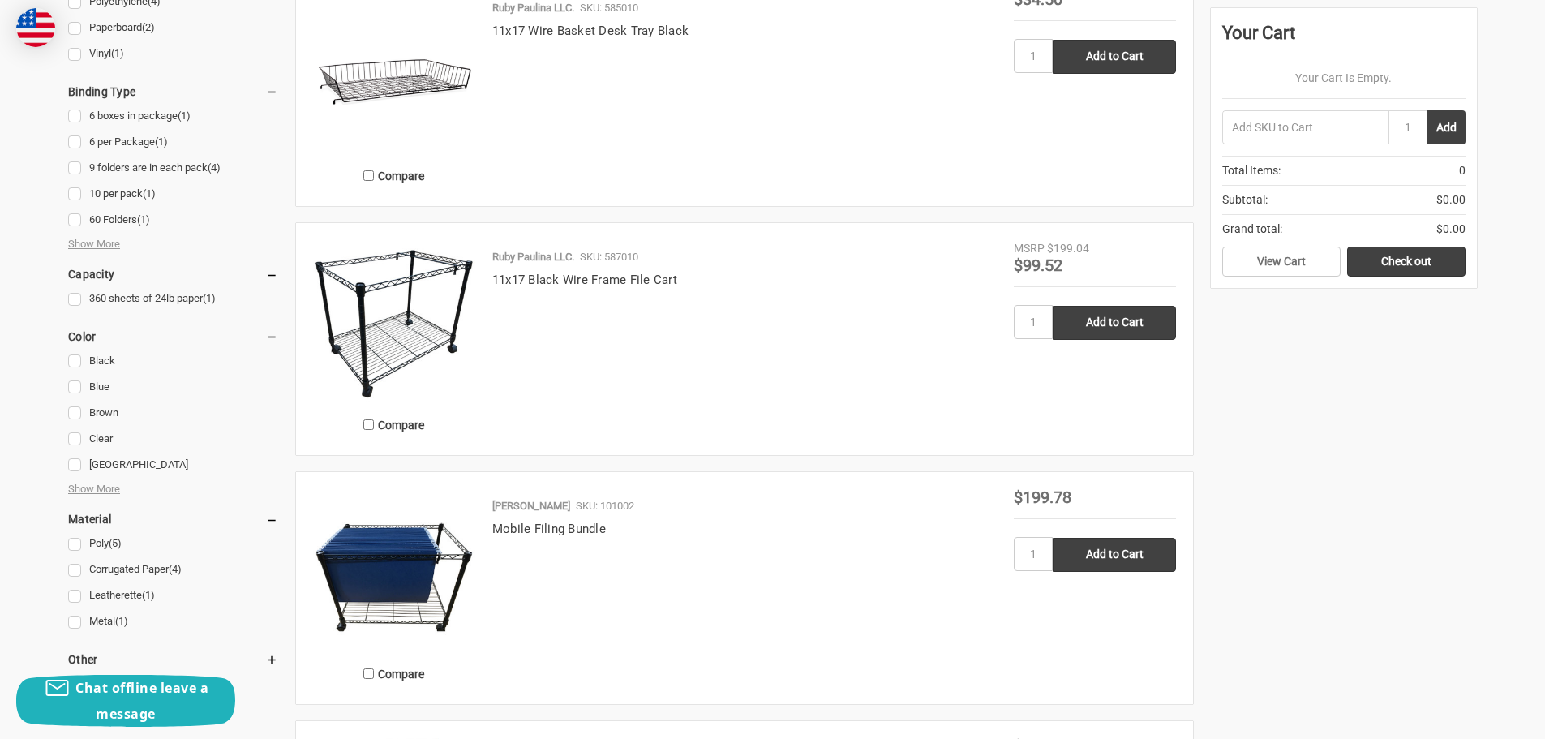
scroll to position [892, 0]
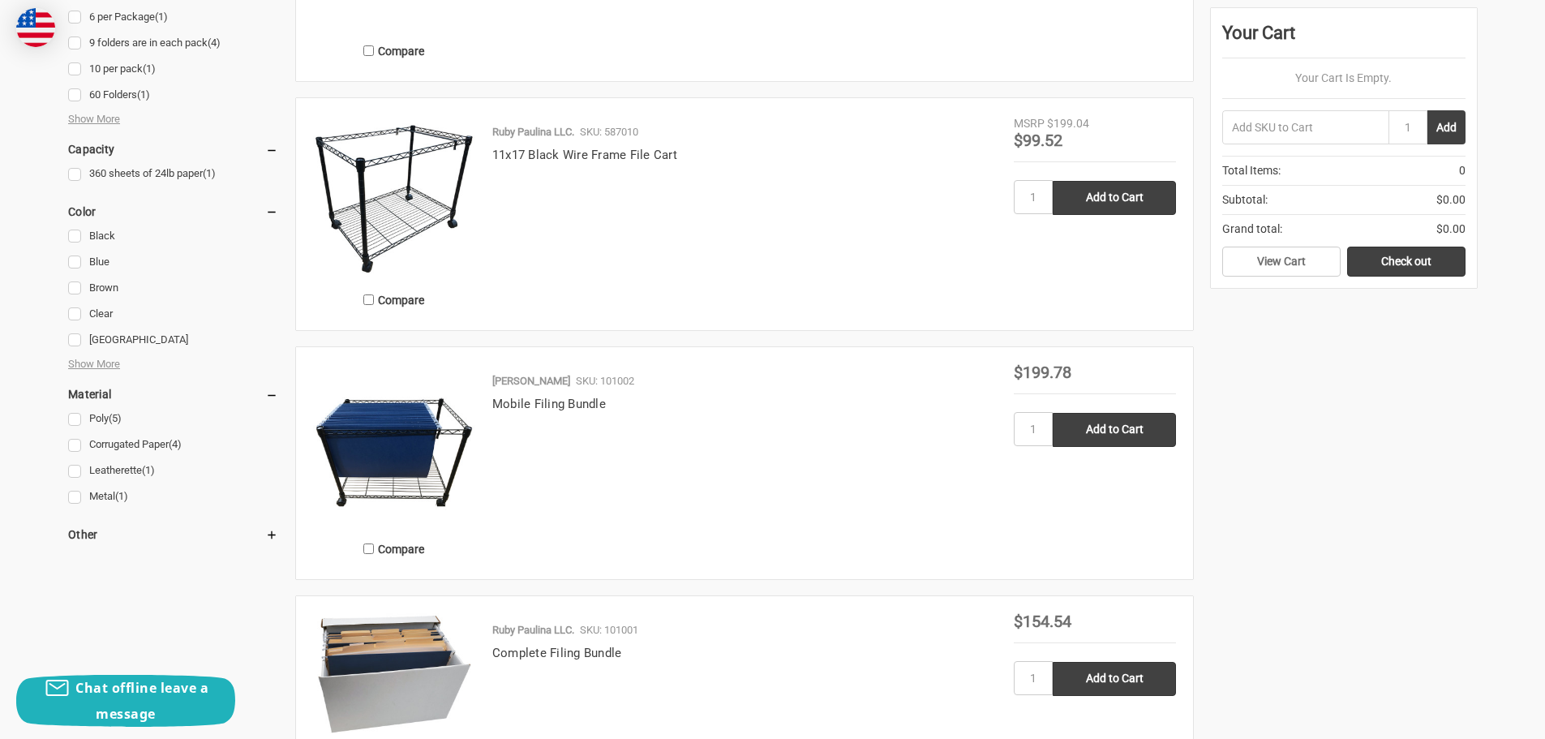
click at [85, 530] on h5 "Other" at bounding box center [173, 534] width 210 height 19
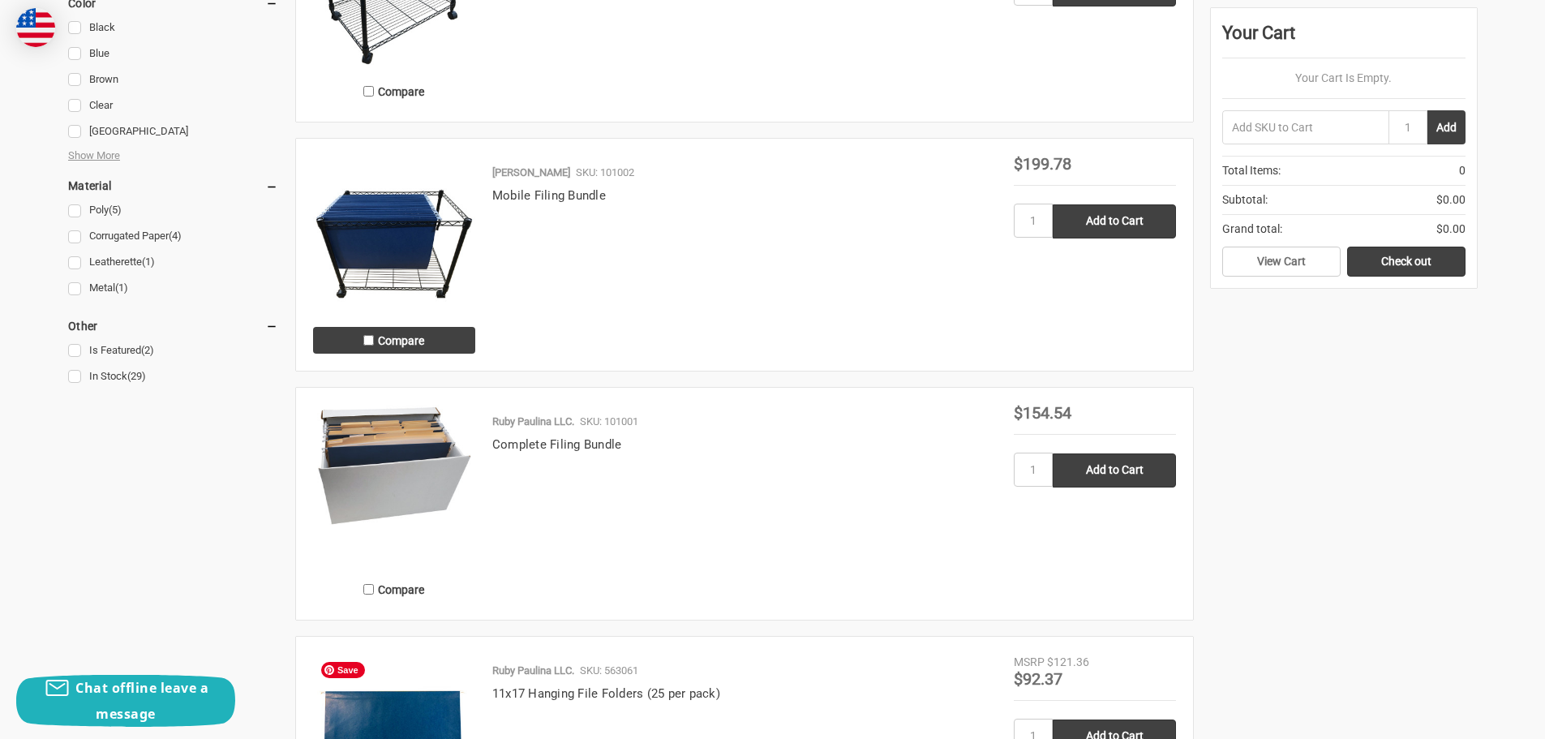
scroll to position [1297, 0]
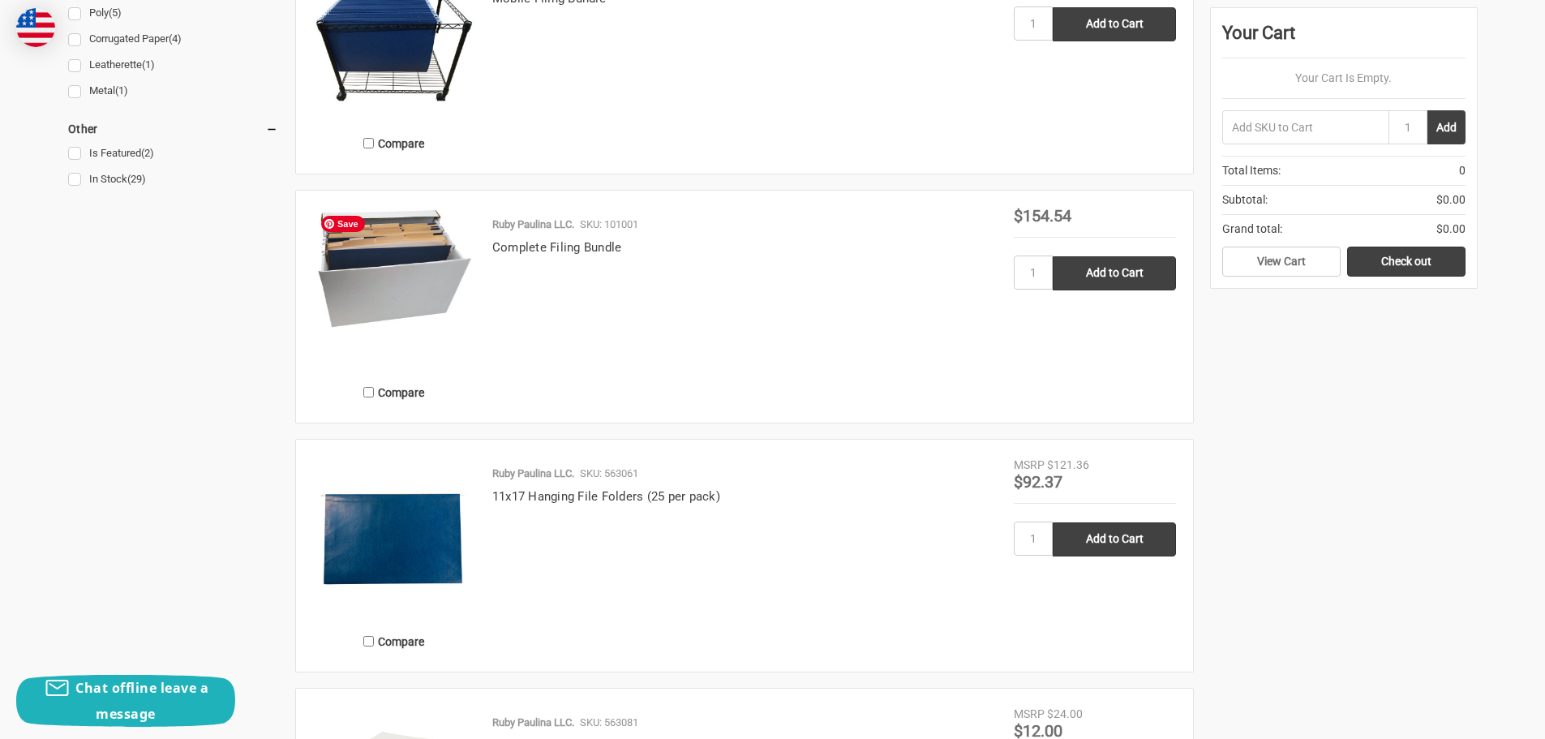
click at [408, 294] on img at bounding box center [394, 268] width 162 height 120
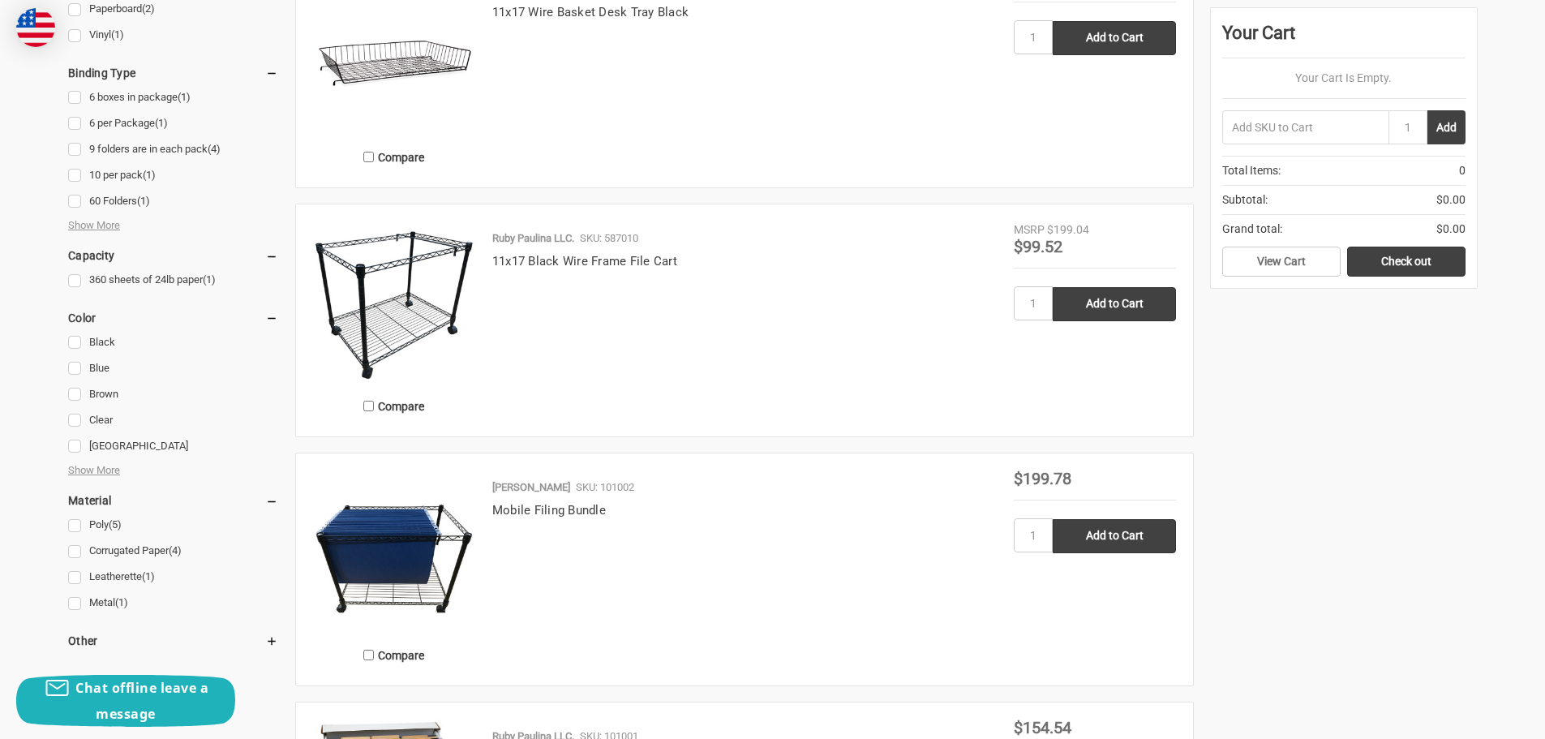
scroll to position [811, 0]
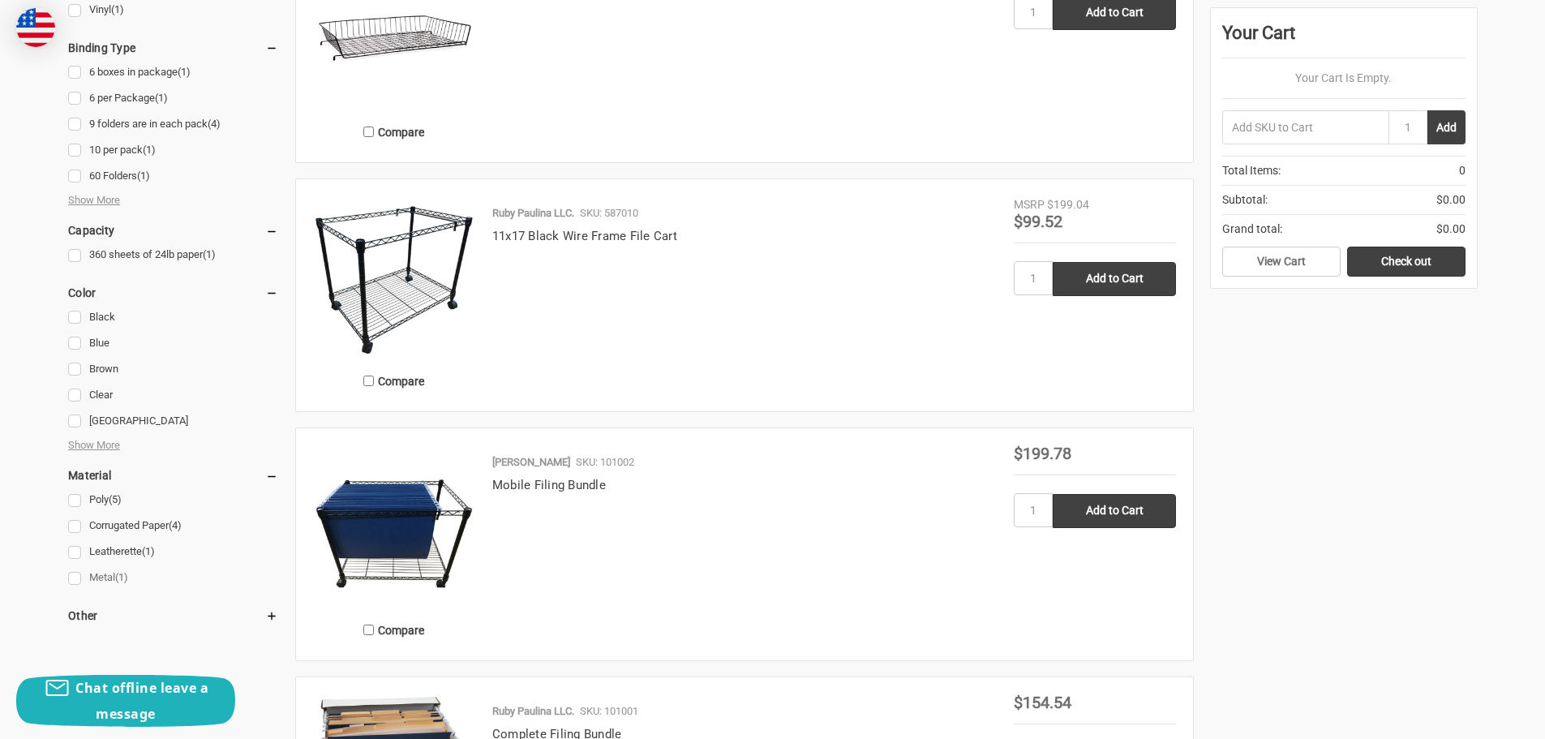
click at [74, 578] on link "Metal (1)" at bounding box center [173, 578] width 210 height 22
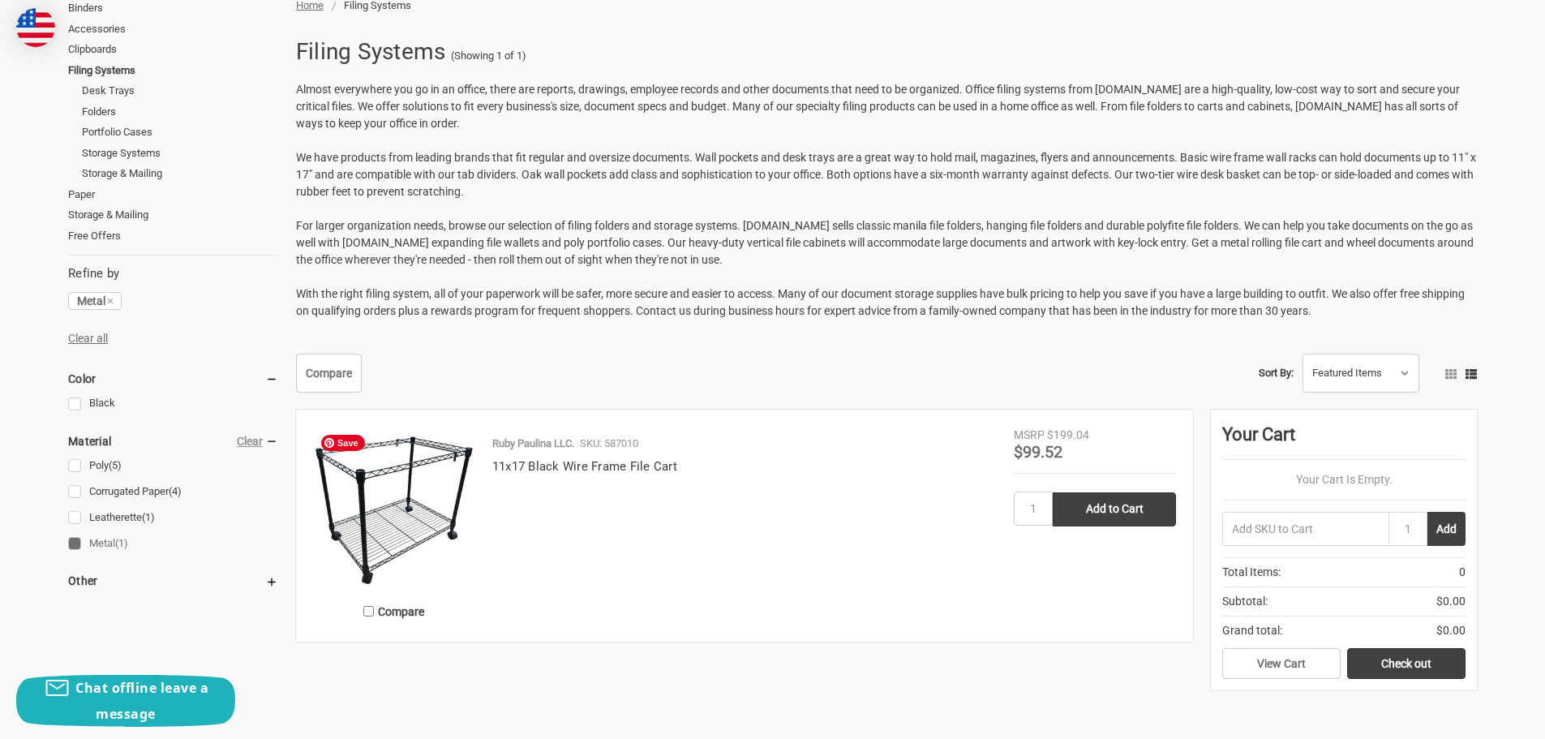
scroll to position [243, 0]
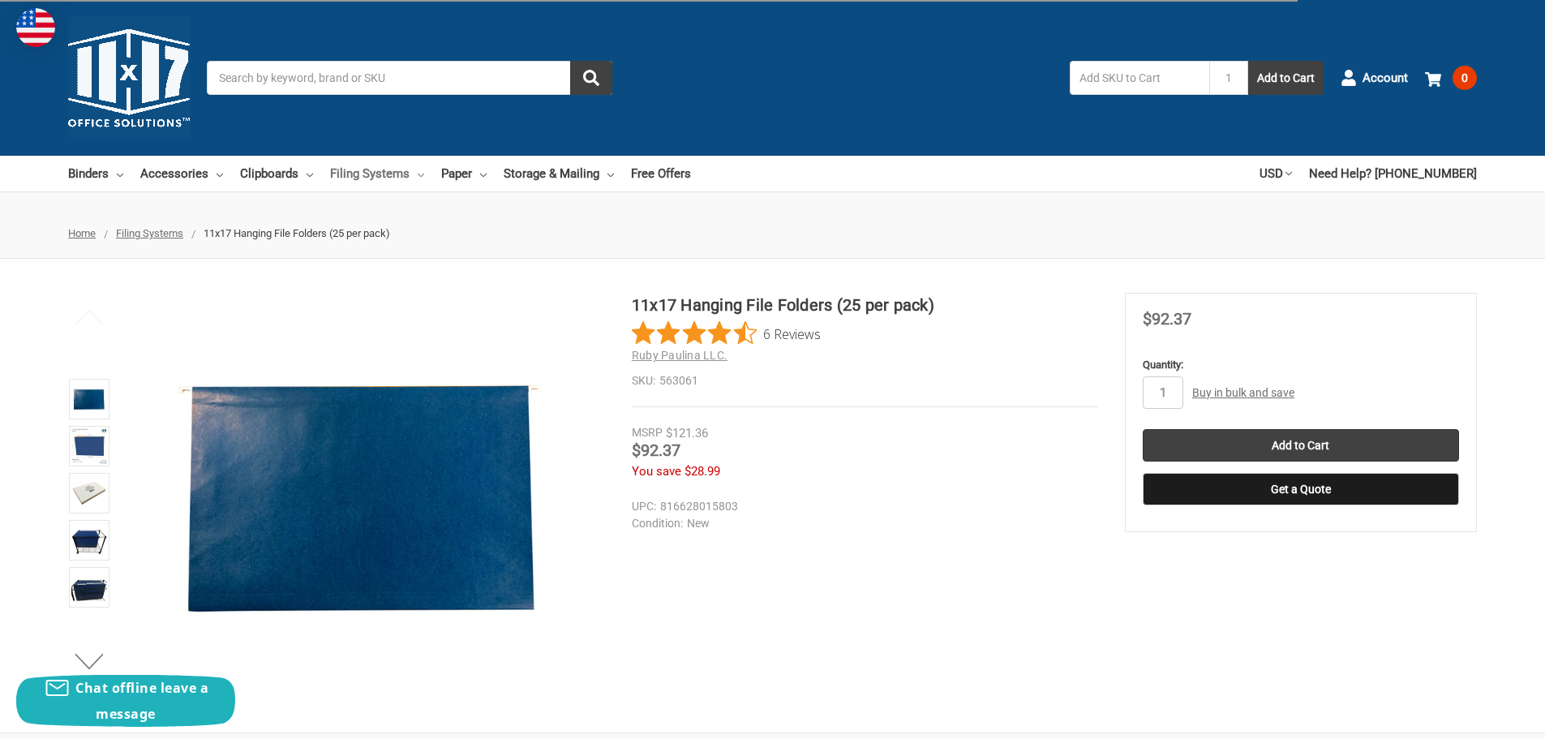
click at [380, 179] on link "Filing Systems" at bounding box center [377, 174] width 94 height 36
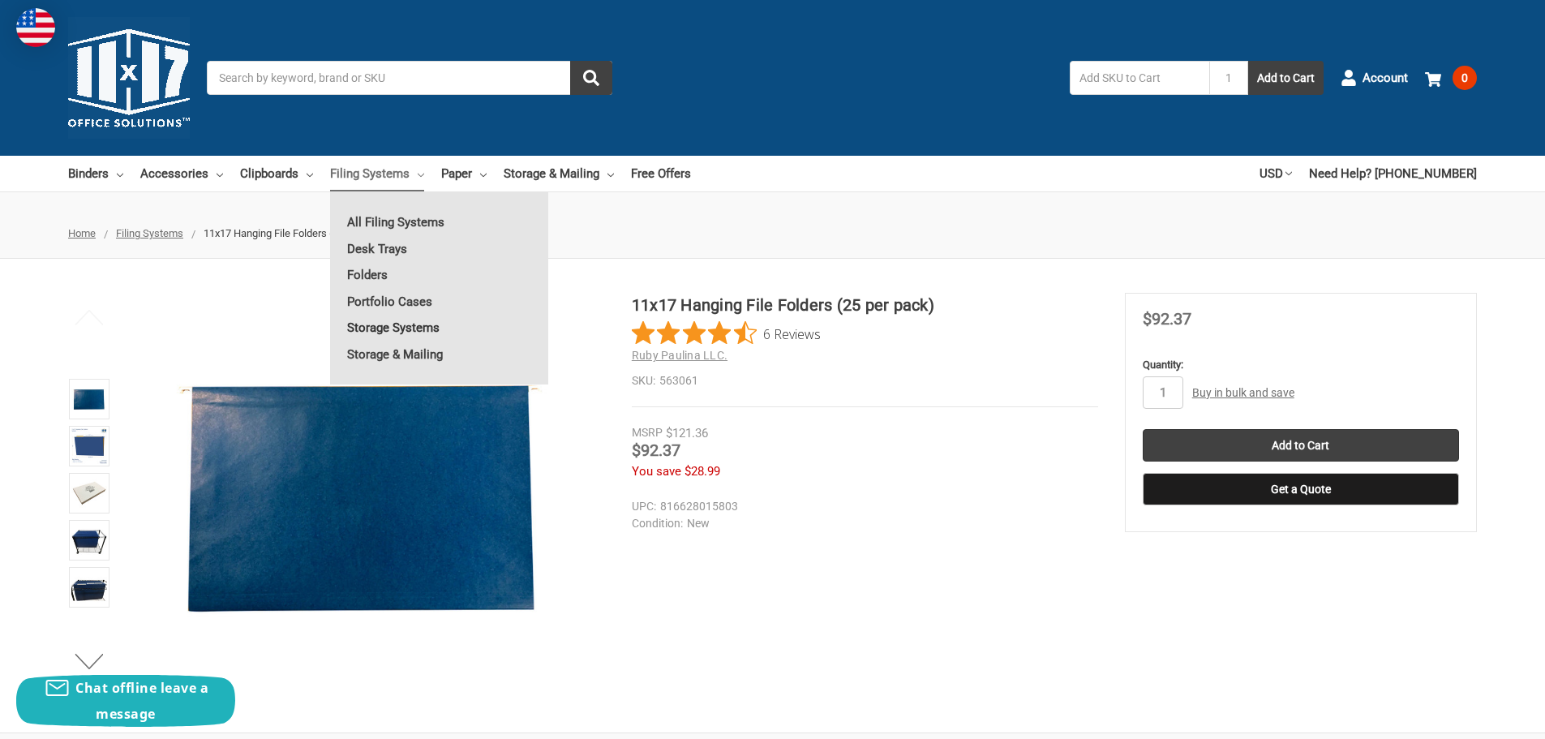
click at [384, 324] on link "Storage Systems" at bounding box center [439, 328] width 218 height 26
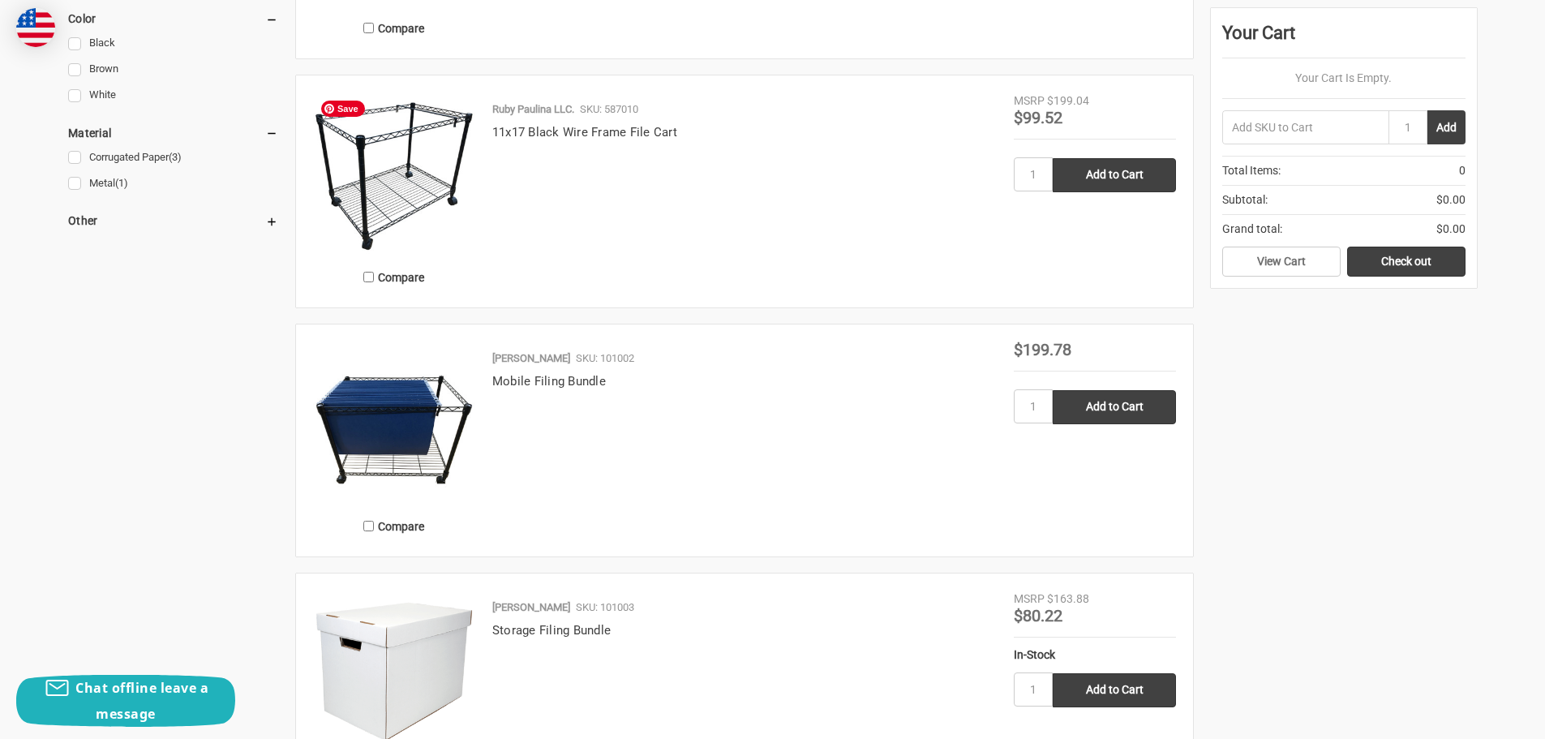
scroll to position [730, 0]
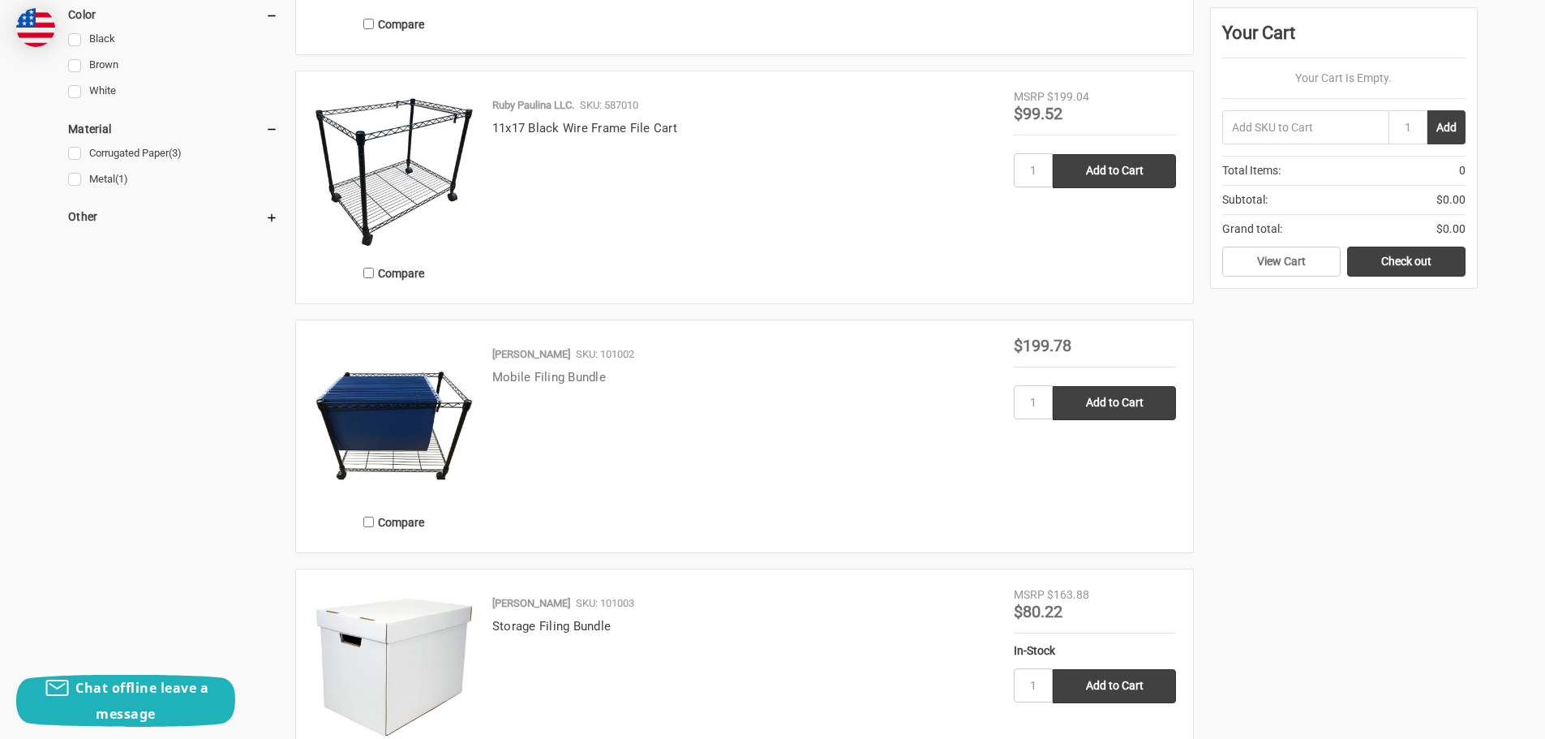
click at [521, 375] on link "Mobile Filing Bundle" at bounding box center [549, 377] width 114 height 15
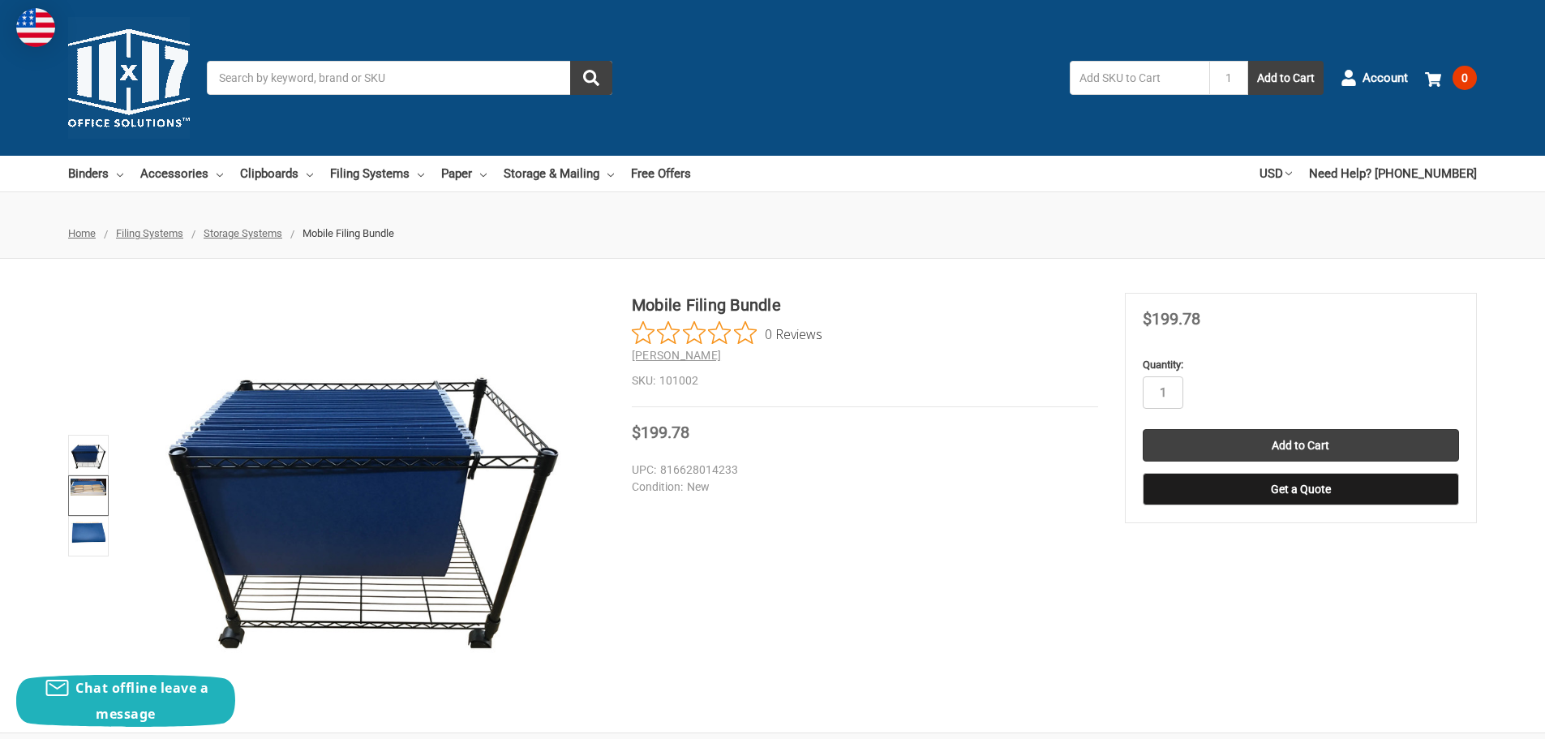
click at [90, 485] on img at bounding box center [89, 486] width 36 height 17
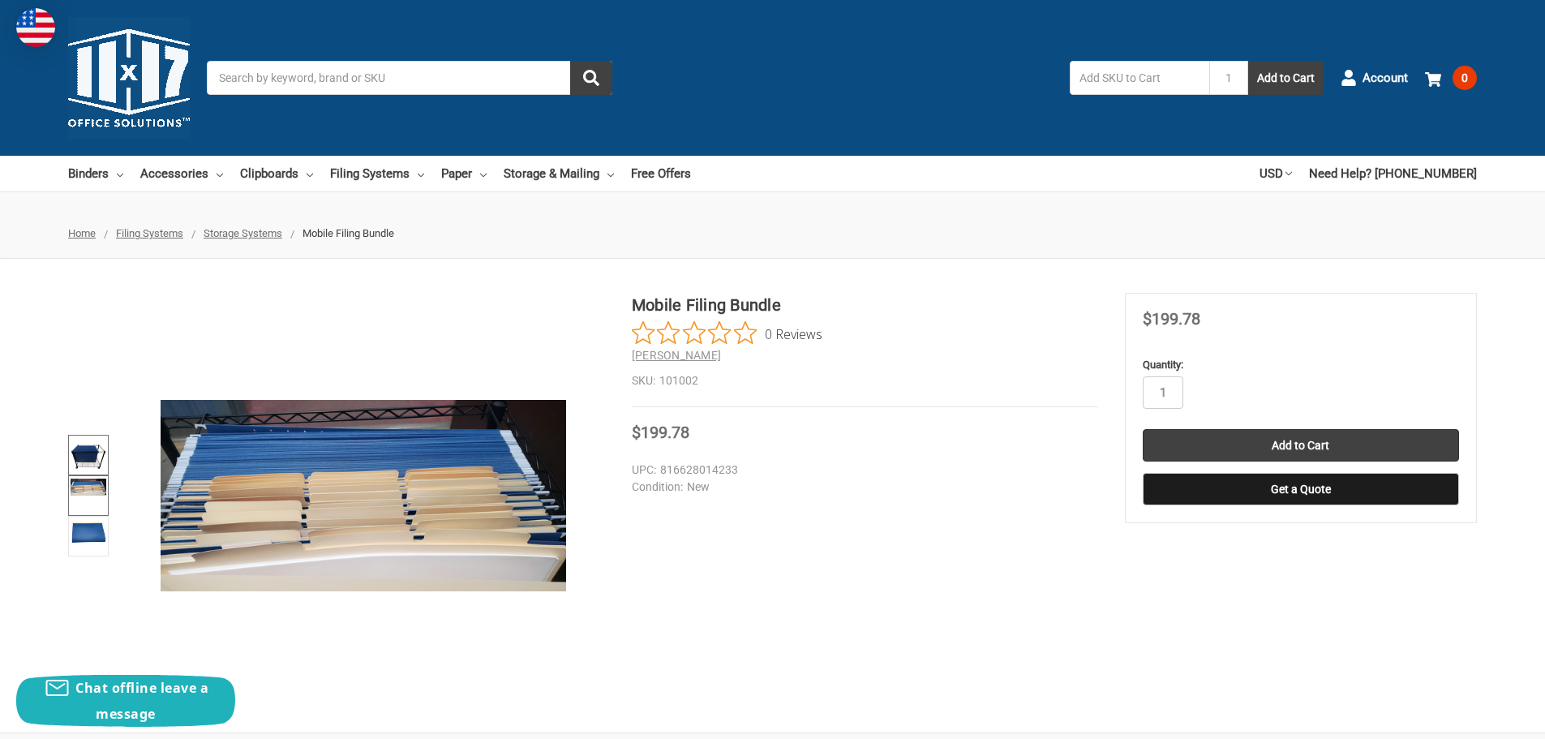
click at [79, 444] on img at bounding box center [89, 455] width 36 height 36
